Goal: Information Seeking & Learning: Stay updated

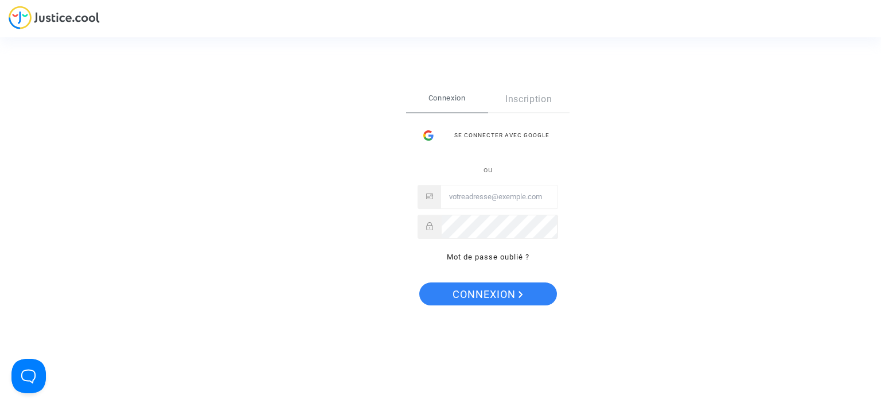
type input "[EMAIL_ADDRESS][DOMAIN_NAME]"
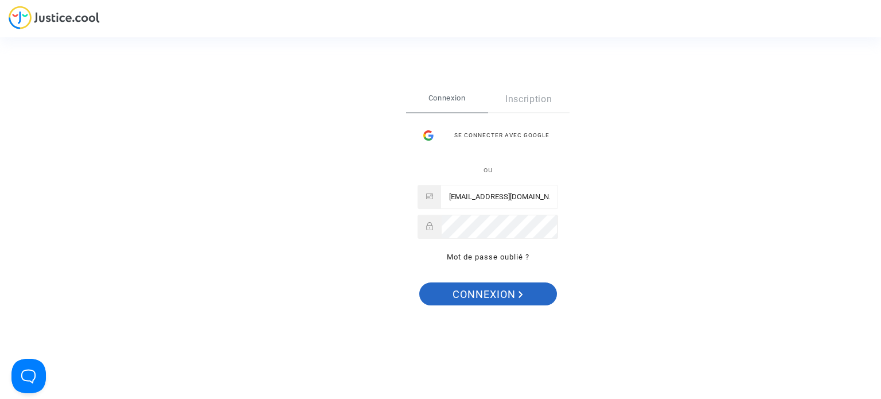
click at [497, 284] on span "Connexion" at bounding box center [488, 294] width 71 height 24
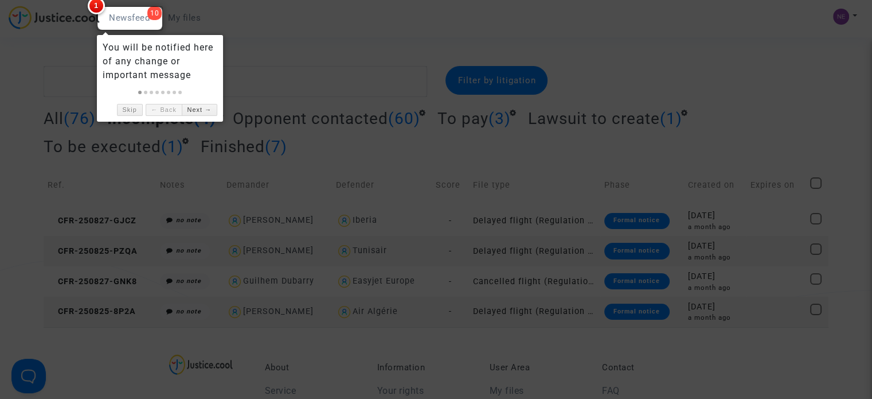
click at [260, 60] on div at bounding box center [436, 199] width 872 height 399
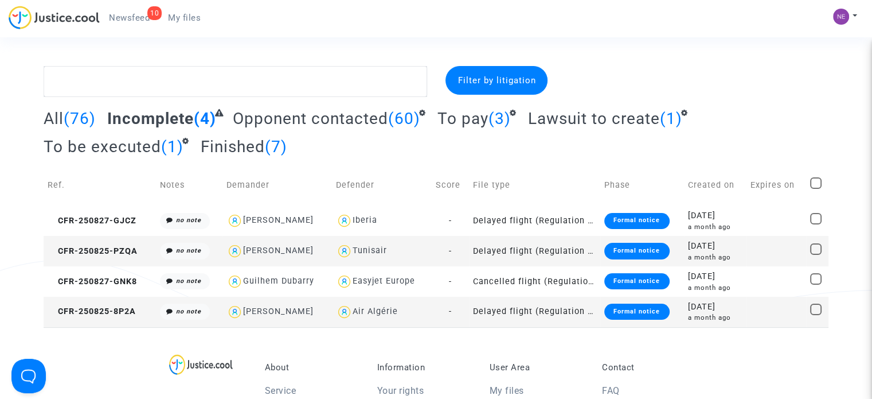
click at [129, 21] on span "Newsfeed" at bounding box center [129, 18] width 41 height 10
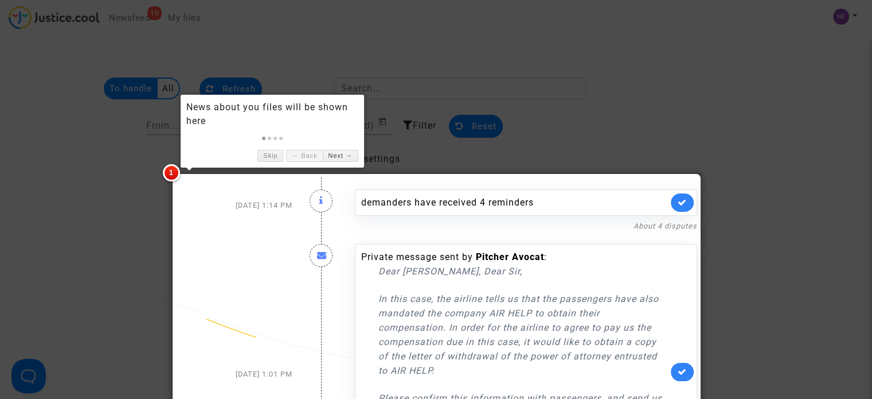
click at [488, 91] on div at bounding box center [436, 199] width 872 height 399
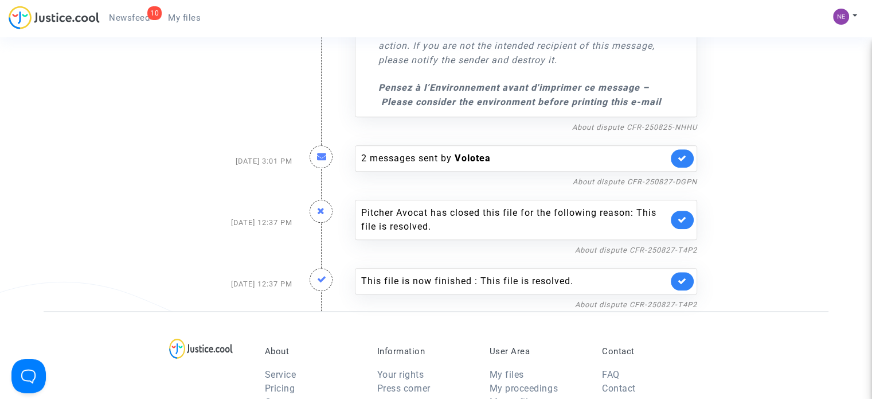
scroll to position [975, 0]
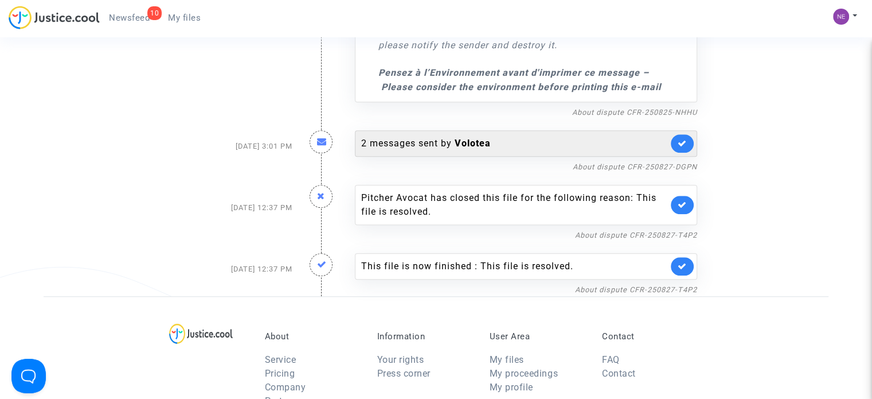
click at [514, 152] on div "2 messages sent by Volotea" at bounding box center [526, 143] width 342 height 26
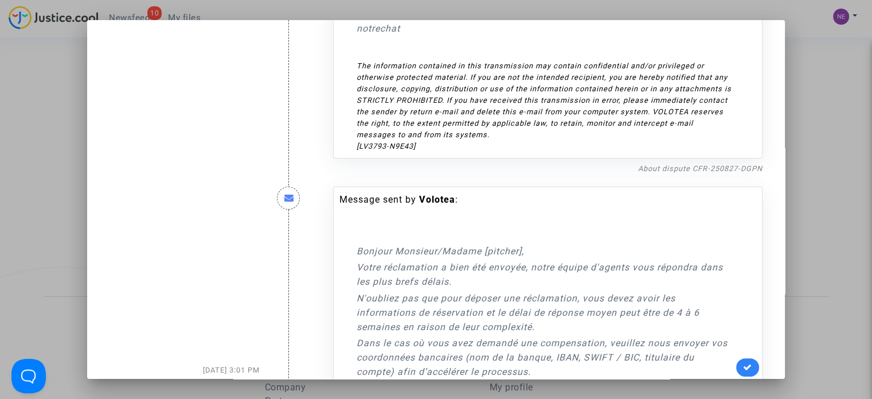
scroll to position [509, 0]
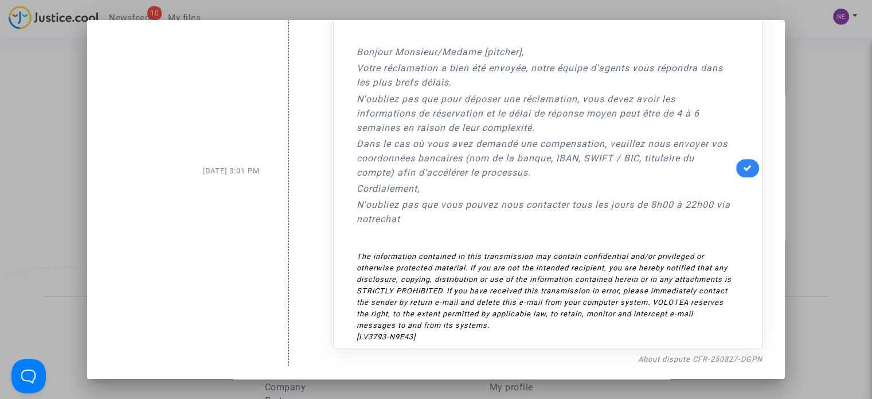
click at [867, 227] on div at bounding box center [436, 199] width 872 height 399
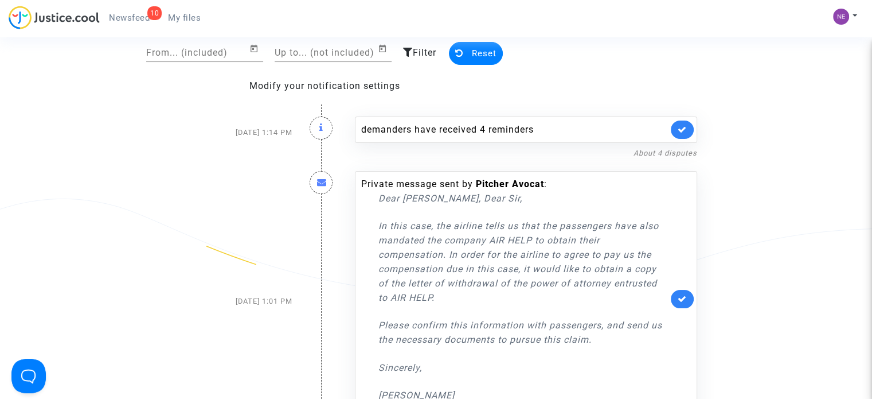
scroll to position [0, 0]
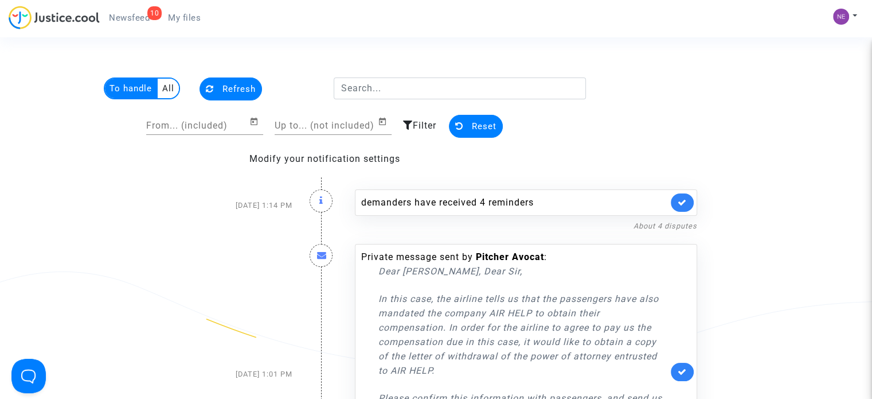
click at [135, 8] on ul "10 Newsfeed My files" at bounding box center [155, 16] width 110 height 21
click at [132, 10] on link "10 Newsfeed" at bounding box center [129, 17] width 59 height 17
click at [132, 17] on span "Newsfeed" at bounding box center [129, 18] width 41 height 10
click at [117, 11] on link "10 Newsfeed" at bounding box center [129, 17] width 59 height 17
click at [80, 13] on img at bounding box center [54, 18] width 91 height 24
